Goal: Check status: Check status

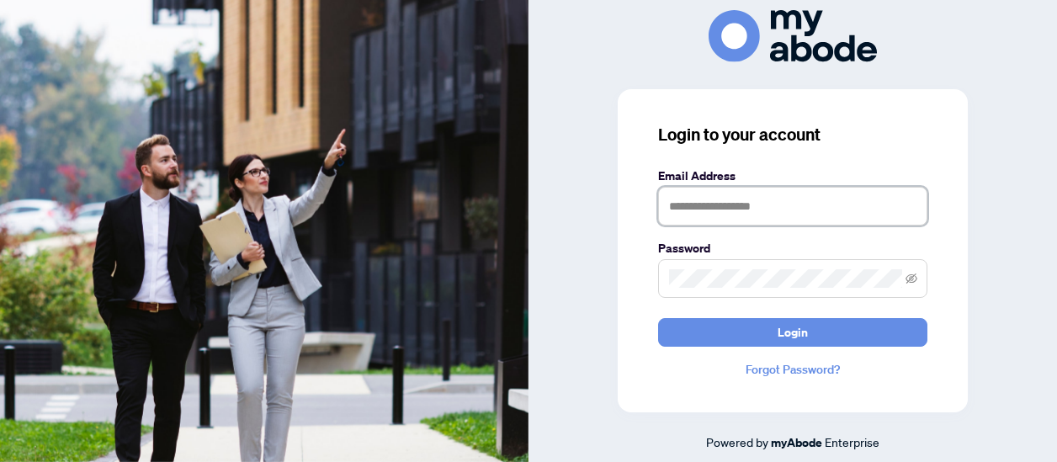
type input "**********"
drag, startPoint x: 988, startPoint y: 15, endPoint x: 416, endPoint y: 112, distance: 580.3
click at [416, 112] on img at bounding box center [264, 231] width 528 height 462
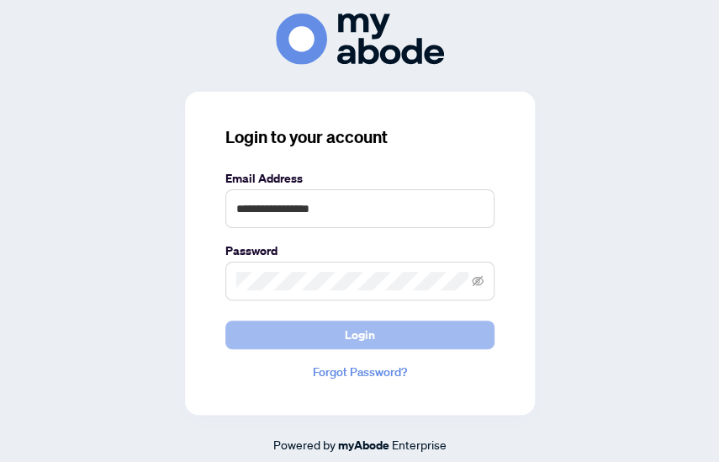
click at [354, 332] on span "Login" at bounding box center [360, 334] width 30 height 27
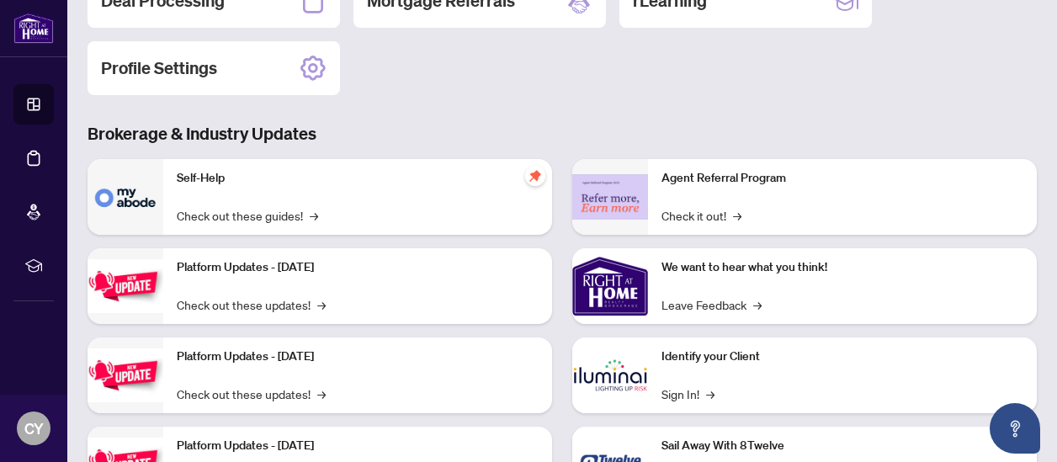
scroll to position [138, 0]
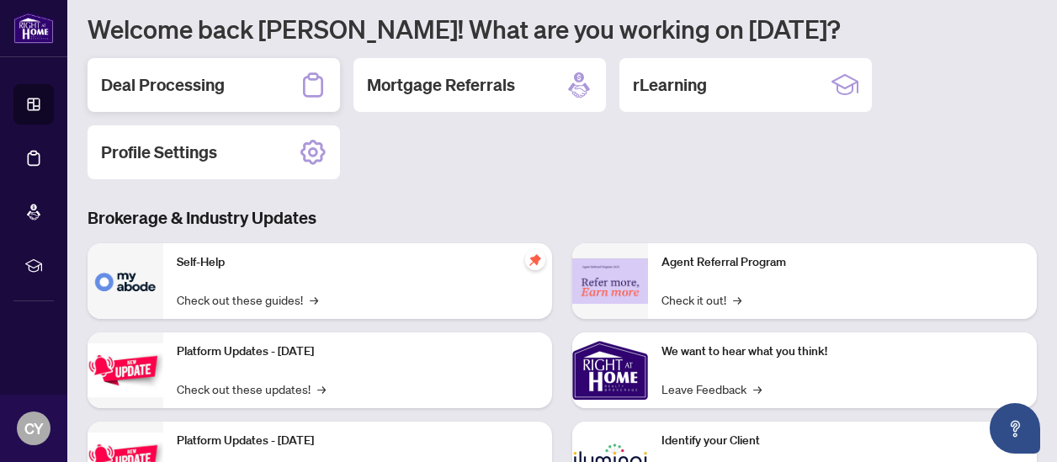
click at [222, 88] on h2 "Deal Processing" at bounding box center [163, 85] width 124 height 24
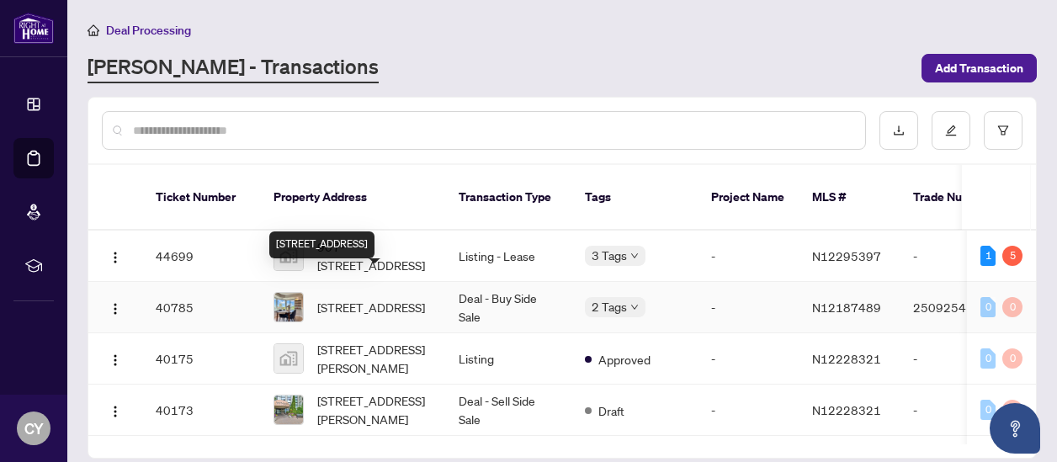
click at [374, 236] on div "[STREET_ADDRESS]" at bounding box center [321, 244] width 105 height 27
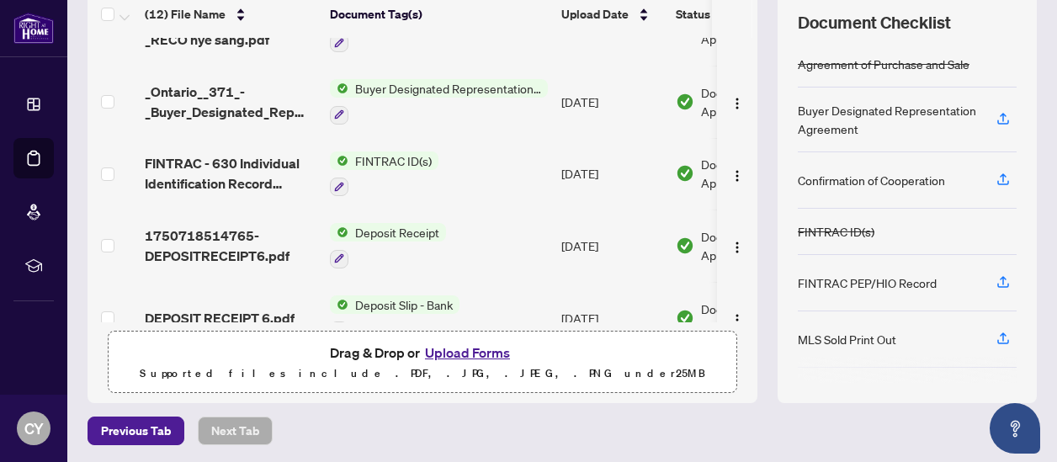
scroll to position [421, 0]
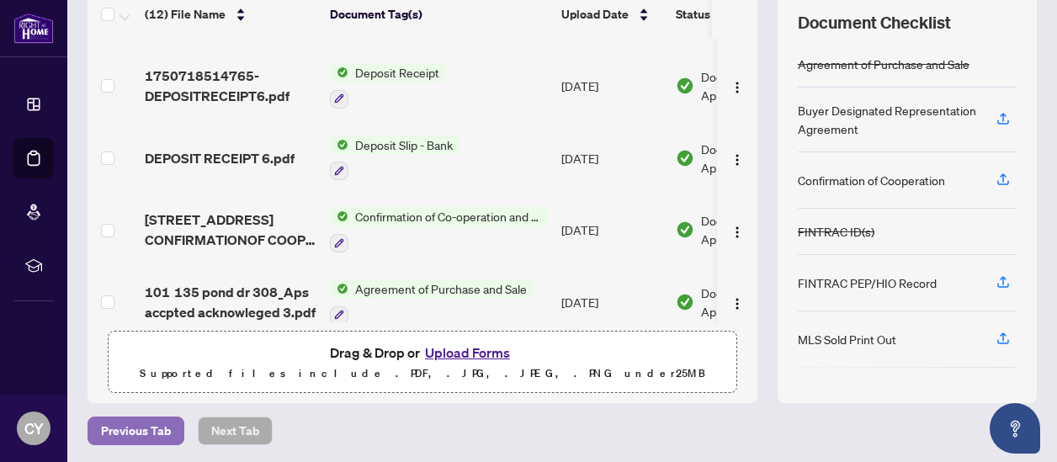
click at [151, 425] on span "Previous Tab" at bounding box center [136, 430] width 70 height 27
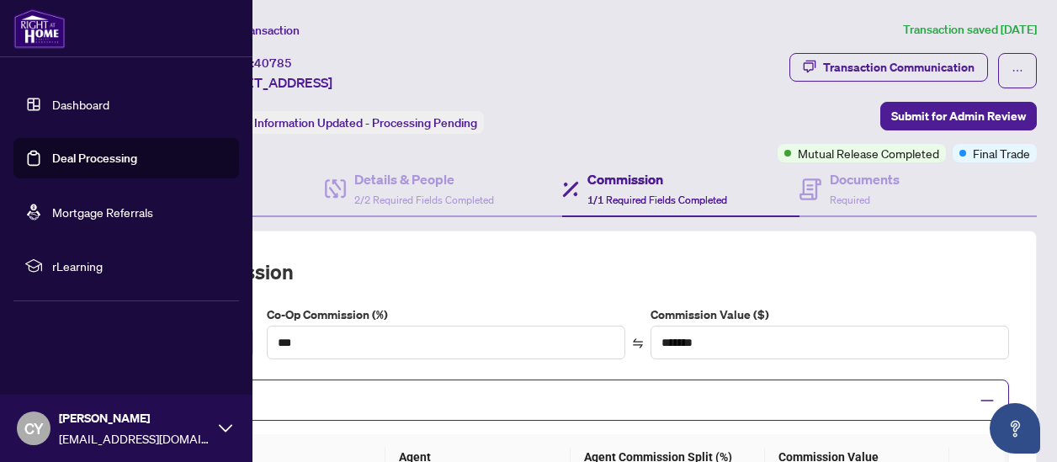
click at [112, 152] on link "Deal Processing" at bounding box center [94, 158] width 85 height 15
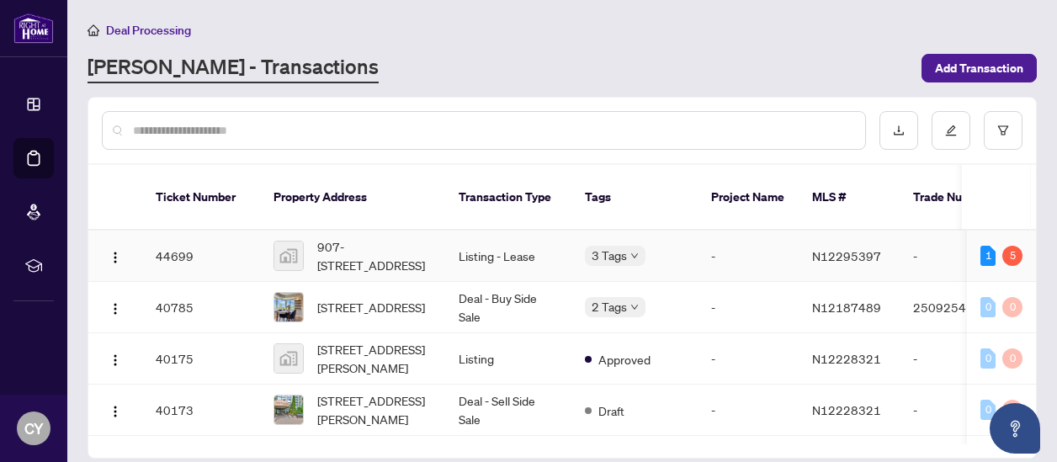
click at [836, 248] on span "N12295397" at bounding box center [846, 255] width 69 height 15
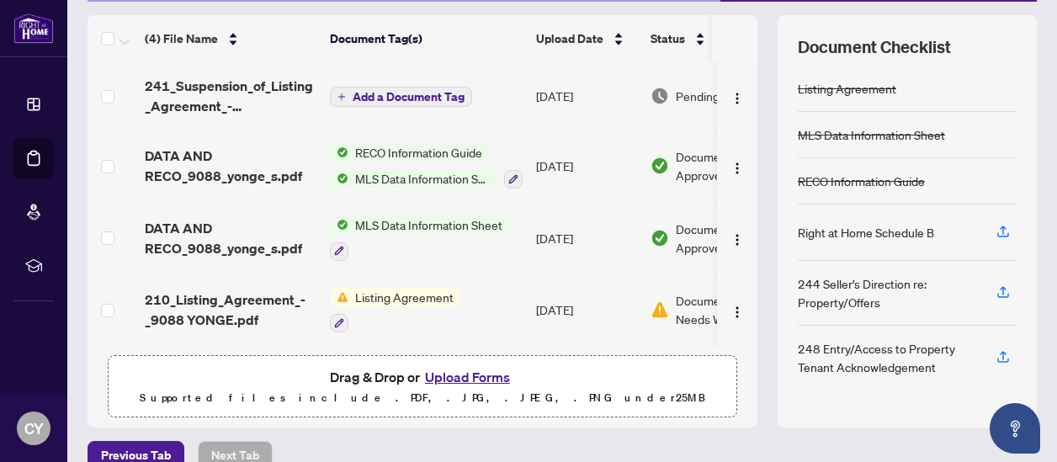
scroll to position [241, 0]
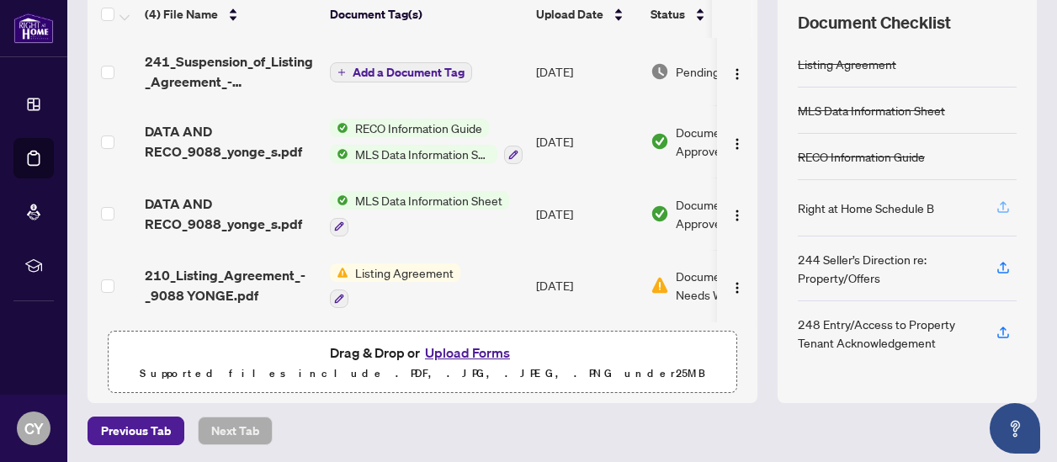
click at [995, 199] on icon "button" at bounding box center [1002, 206] width 15 height 15
click at [1000, 201] on icon "button" at bounding box center [1003, 205] width 7 height 8
click at [995, 199] on icon "button" at bounding box center [1002, 206] width 15 height 15
click at [995, 203] on icon "button" at bounding box center [1002, 206] width 15 height 15
click at [998, 324] on button "button" at bounding box center [1003, 333] width 27 height 29
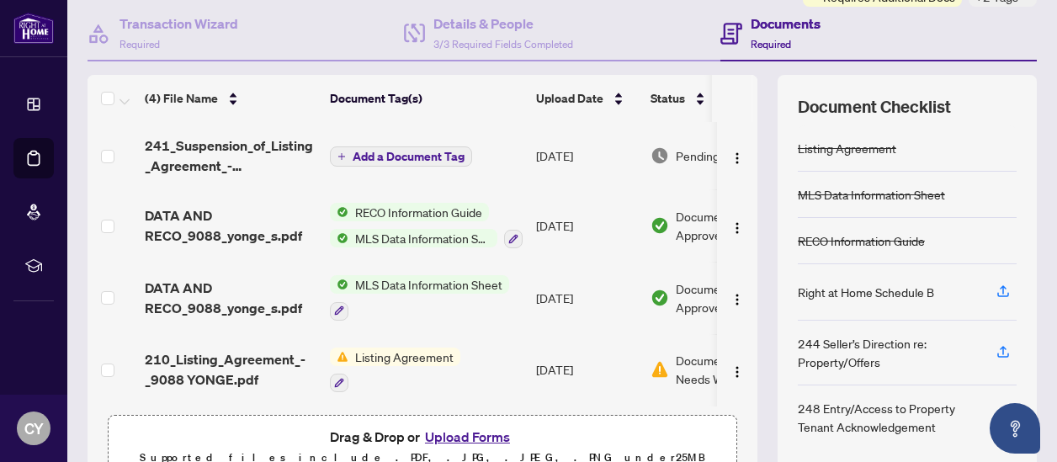
scroll to position [72, 0]
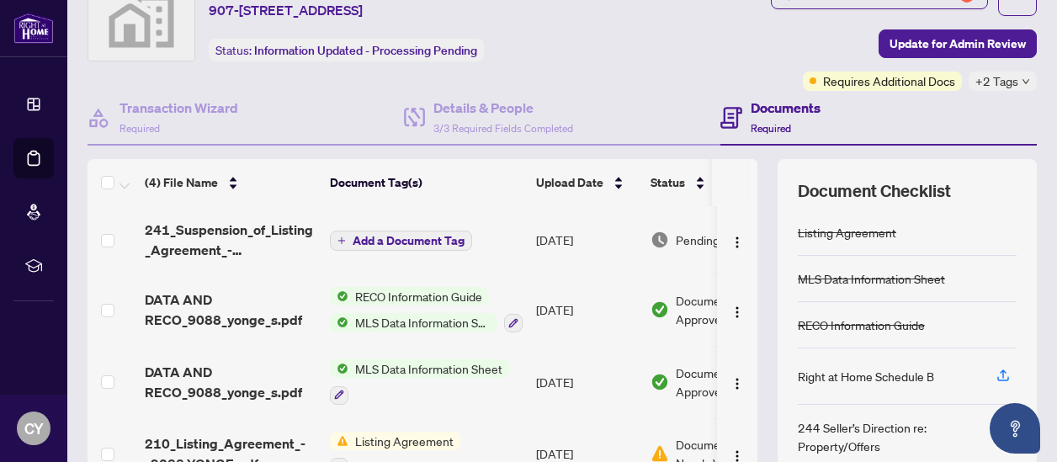
click at [1021, 77] on icon "down" at bounding box center [1025, 81] width 8 height 8
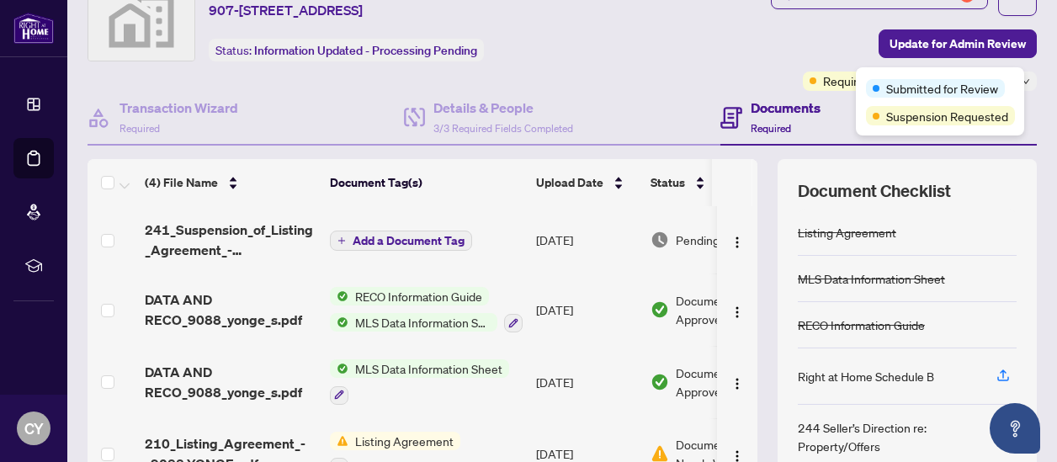
click at [1008, 75] on div "Submitted for Review Suspension Requested" at bounding box center [940, 101] width 168 height 68
click at [929, 86] on span "Submitted for Review" at bounding box center [942, 88] width 112 height 19
click at [823, 74] on span "Requires Additional Docs" at bounding box center [889, 81] width 132 height 19
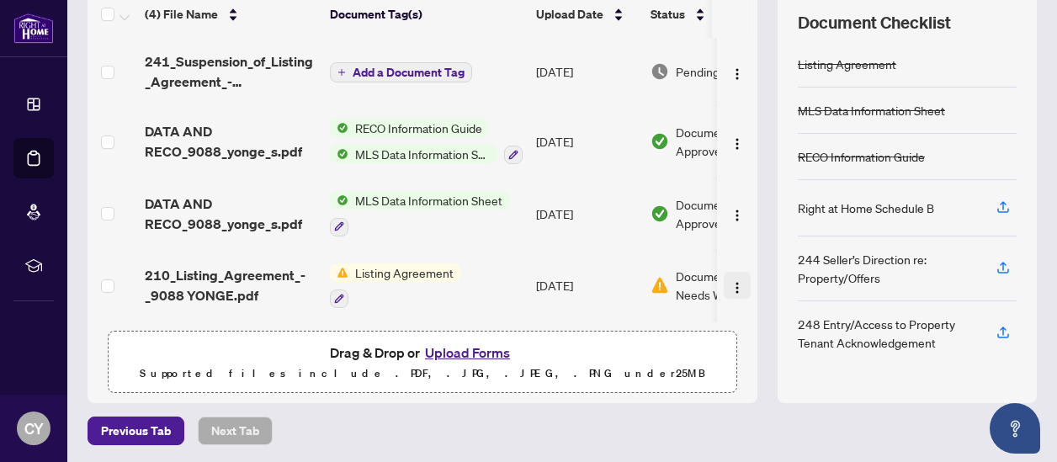
scroll to position [0, 24]
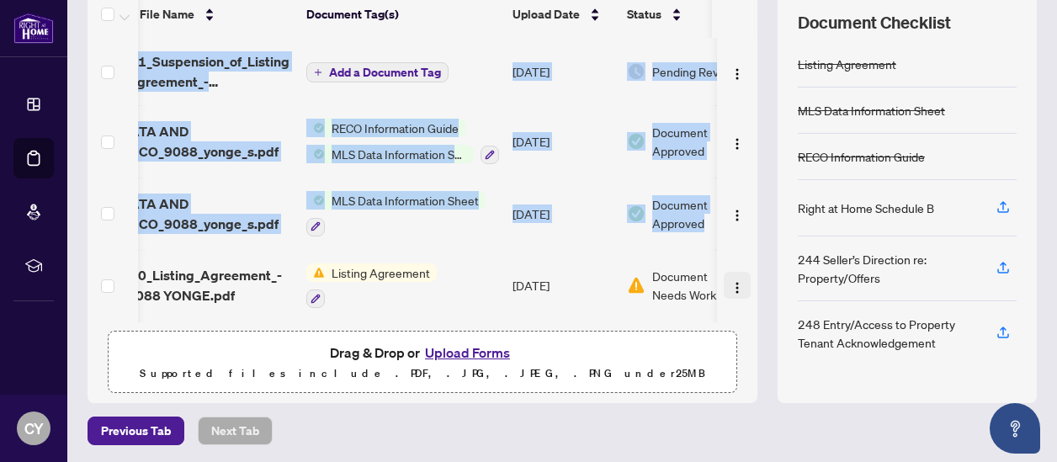
drag, startPoint x: 748, startPoint y: 232, endPoint x: 719, endPoint y: 285, distance: 60.6
click at [719, 285] on div "(4) File Name Document Tag(s) Upload Date Status 241_Suspension_of_Listing_Agre…" at bounding box center [562, 197] width 949 height 412
click at [517, 250] on td "[DATE]" at bounding box center [563, 286] width 114 height 72
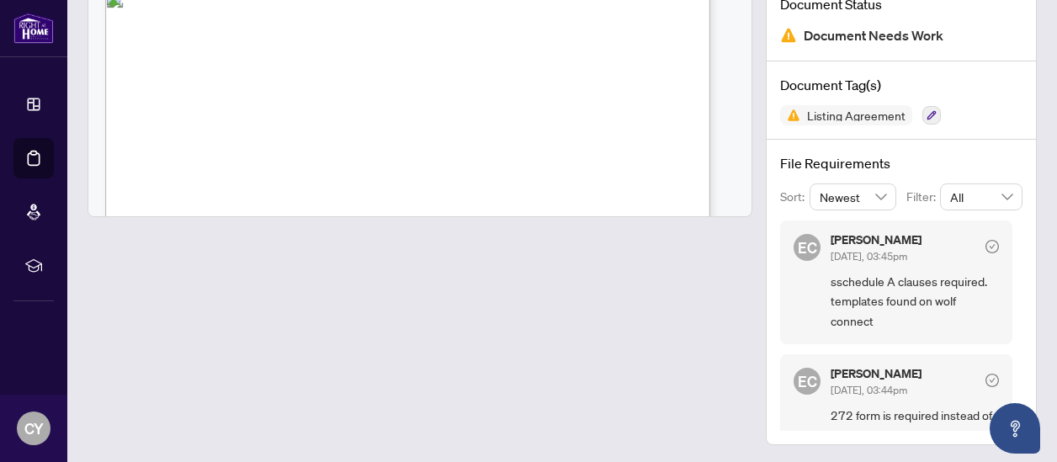
click at [889, 279] on span "sschedule A clauses required. templates found on wolf connect" at bounding box center [914, 301] width 168 height 59
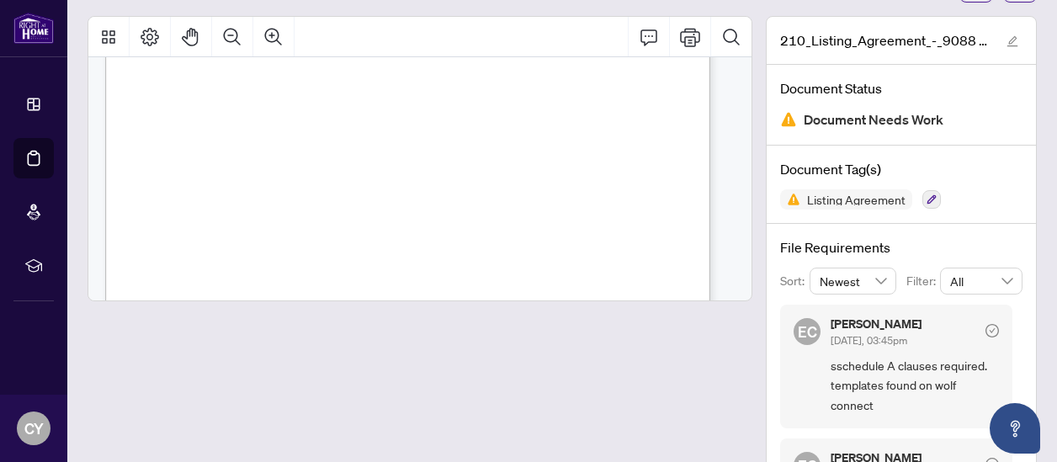
scroll to position [892, 0]
click at [442, 161] on span "commission to be disbursed in accordance with the Commission Trust Agreement." at bounding box center [302, 162] width 279 height 10
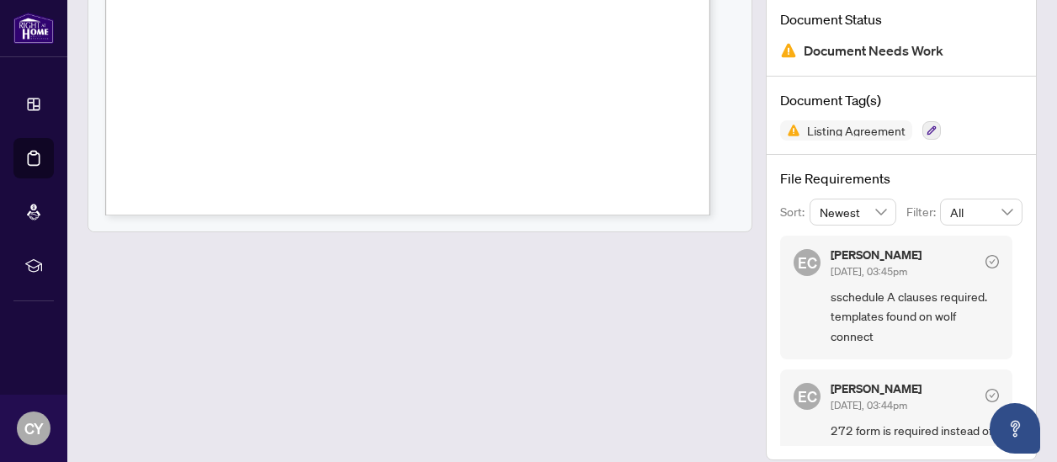
scroll to position [168, 0]
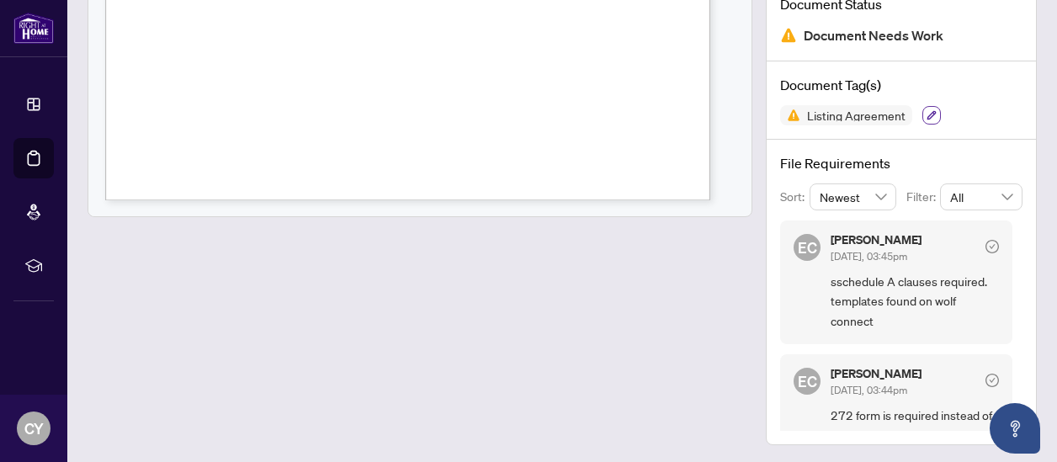
click at [922, 106] on button "button" at bounding box center [931, 115] width 19 height 19
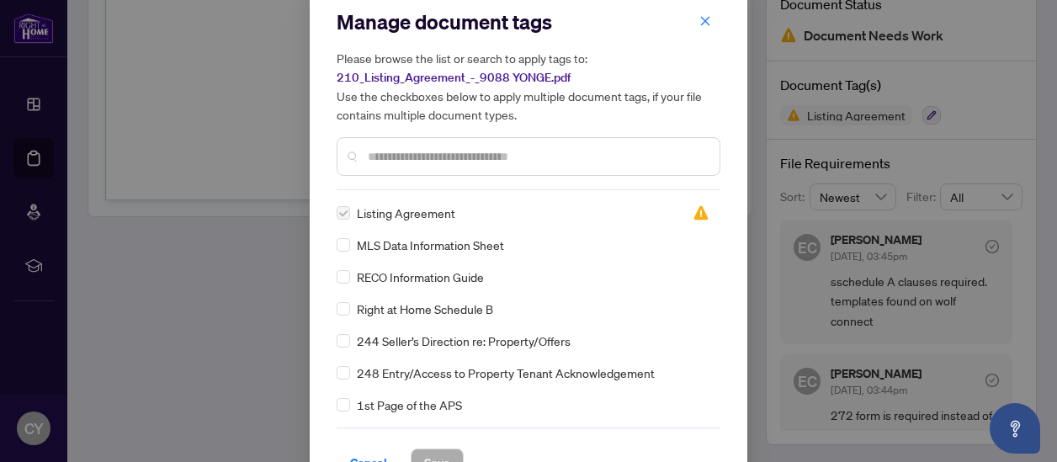
scroll to position [0, 0]
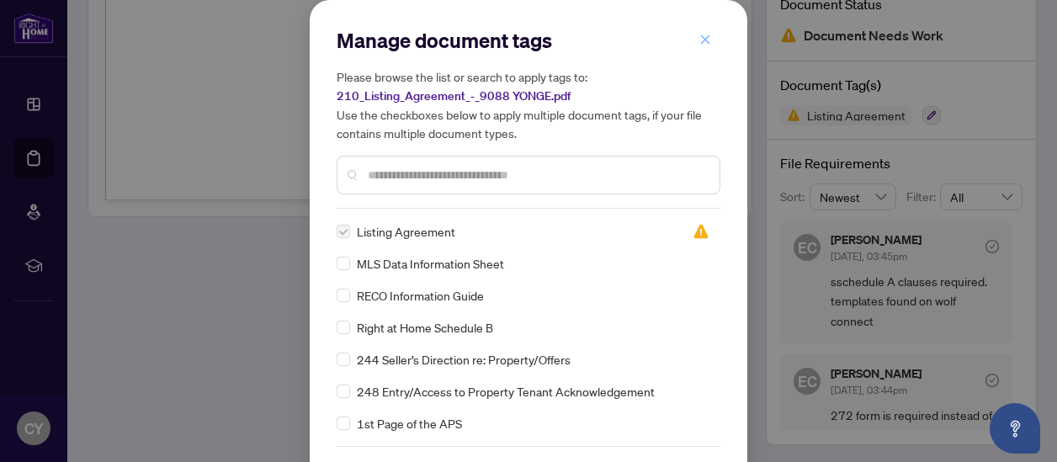
click at [700, 34] on icon "close" at bounding box center [705, 40] width 12 height 12
